Goal: Navigation & Orientation: Go to known website

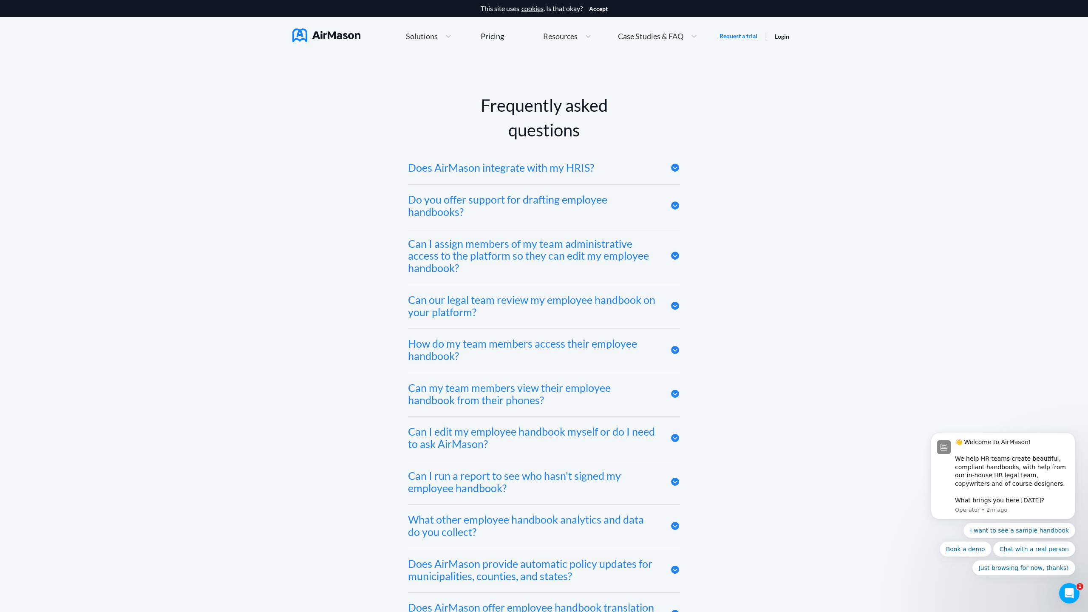
scroll to position [4672, 0]
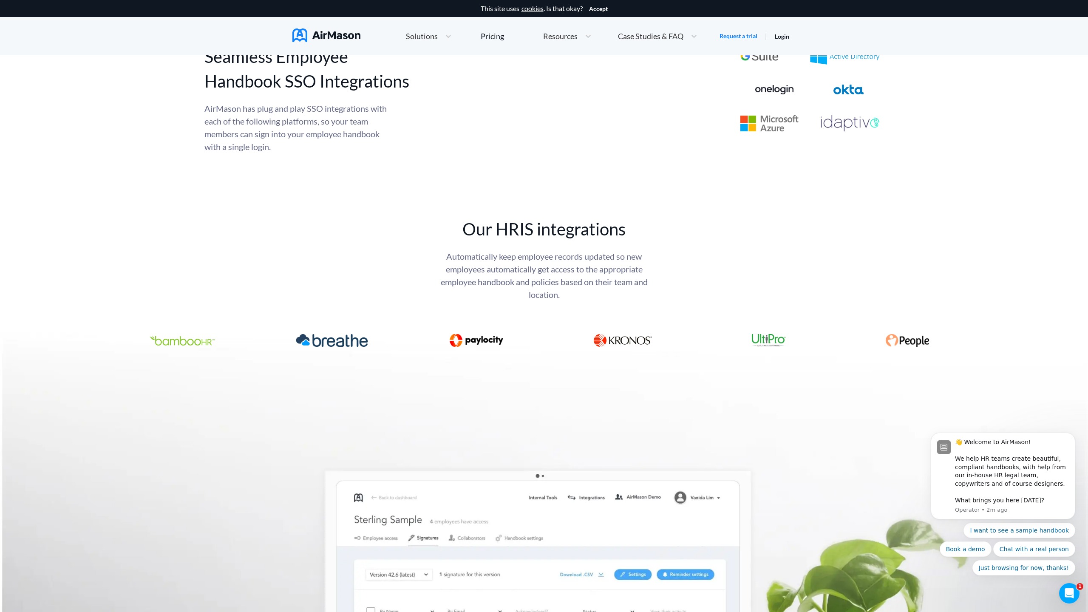
scroll to position [4672, 0]
